Goal: Information Seeking & Learning: Learn about a topic

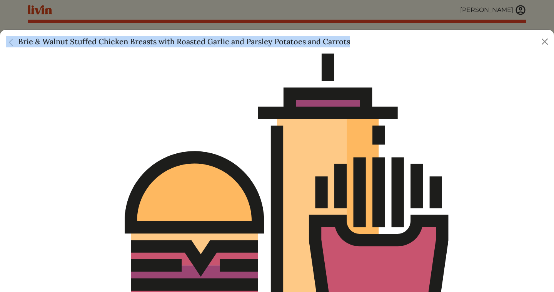
scroll to position [667, 0]
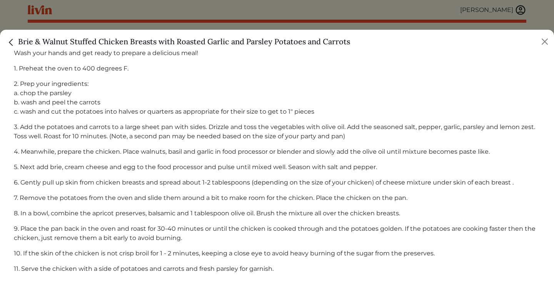
click at [128, 43] on h5 "Brie & Walnut Stuffed Chicken Breasts with Roasted Garlic and Parsley Potatoes …" at bounding box center [178, 42] width 344 height 12
click at [20, 42] on h5 "Brie & Walnut Stuffed Chicken Breasts with Roasted Garlic and Parsley Potatoes …" at bounding box center [178, 42] width 344 height 12
drag, startPoint x: 20, startPoint y: 42, endPoint x: 345, endPoint y: 42, distance: 325.2
click at [345, 42] on h5 "Brie & Walnut Stuffed Chicken Breasts with Roasted Garlic and Parsley Potatoes …" at bounding box center [178, 42] width 344 height 12
copy h5 "Brie & Walnut Stuffed Chicken Breasts with Roasted Garlic and Parsley Potatoes …"
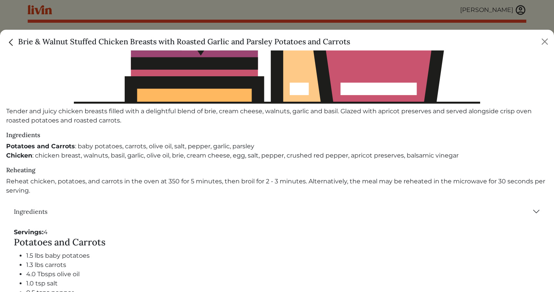
scroll to position [221, 0]
click at [90, 114] on p "Tender and juicy chicken breasts filled with a delightful blend of brie, cream …" at bounding box center [277, 115] width 542 height 18
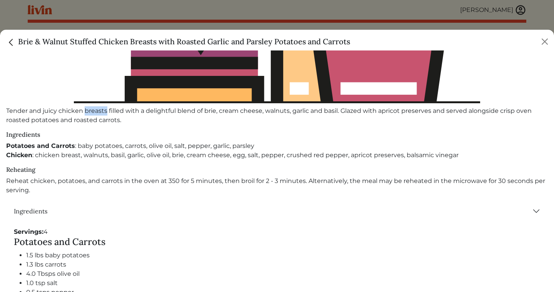
click at [90, 114] on p "Tender and juicy chicken breasts filled with a delightful blend of brie, cream …" at bounding box center [277, 115] width 542 height 18
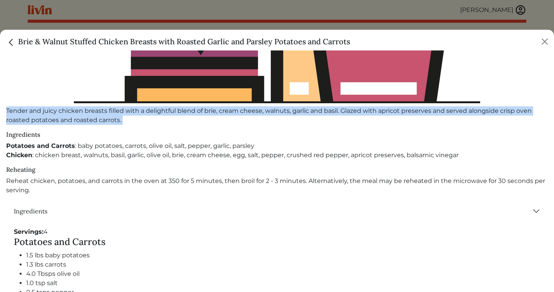
click at [90, 114] on p "Tender and juicy chicken breasts filled with a delightful blend of brie, cream …" at bounding box center [277, 115] width 542 height 18
copy div "Tender and juicy chicken breasts filled with a delightful blend of brie, cream …"
drag, startPoint x: 19, startPoint y: 39, endPoint x: 374, endPoint y: 37, distance: 354.8
click at [374, 37] on div "Brie & Walnut Stuffed Chicken Breasts with Roasted Garlic and Parsley Potatoes …" at bounding box center [277, 40] width 554 height 21
copy h5 "Brie & Walnut Stuffed Chicken Breasts with Roasted Garlic and Parsley Potatoes …"
